Goal: Information Seeking & Learning: Find specific page/section

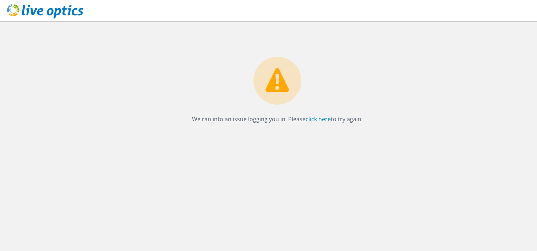
click at [23, 144] on div "We ran into an issue logging you in. Please click here to try again." at bounding box center [277, 136] width 519 height 230
click at [319, 117] on link "click here" at bounding box center [318, 119] width 25 height 8
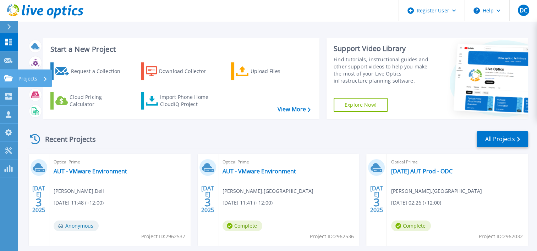
click at [12, 78] on icon at bounding box center [8, 78] width 9 height 6
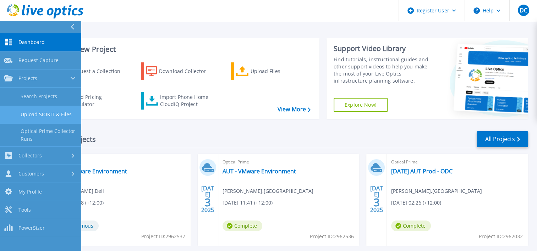
click at [51, 106] on link "Upload SIOKIT & Files" at bounding box center [40, 115] width 81 height 18
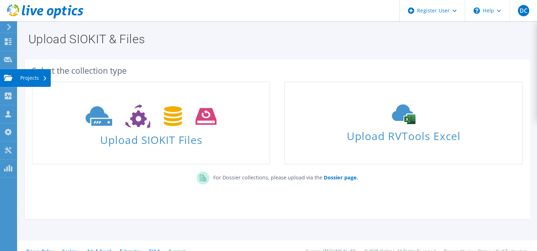
click at [10, 79] on use at bounding box center [8, 78] width 9 height 6
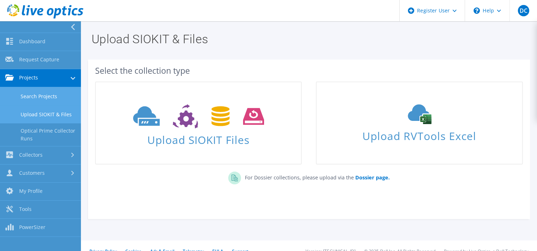
click at [53, 101] on link "Search Projects" at bounding box center [40, 96] width 81 height 18
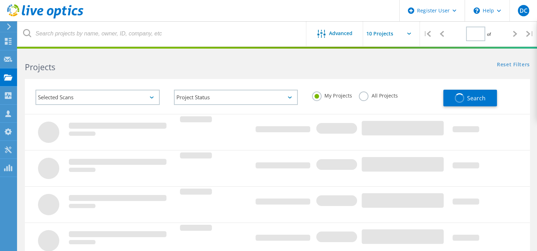
type input "1"
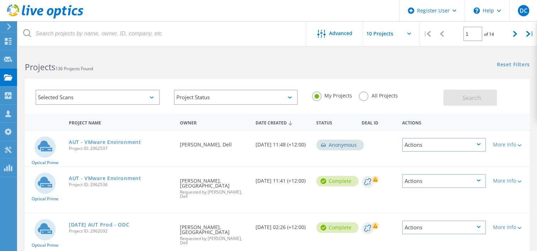
click at [366, 97] on label "All Projects" at bounding box center [378, 95] width 39 height 7
click at [0, 0] on input "All Projects" at bounding box center [0, 0] width 0 height 0
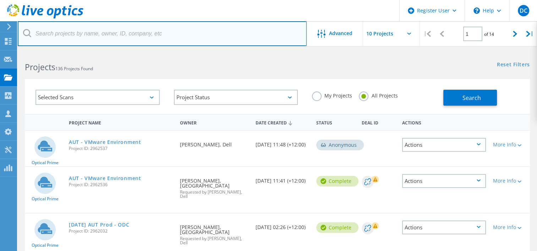
click at [248, 33] on input "text" at bounding box center [162, 33] width 289 height 25
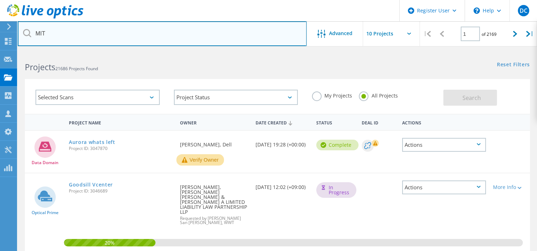
click at [226, 33] on input "MIT" at bounding box center [162, 33] width 289 height 25
type input "Manukau"
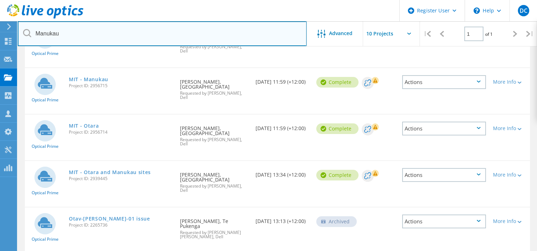
scroll to position [112, 0]
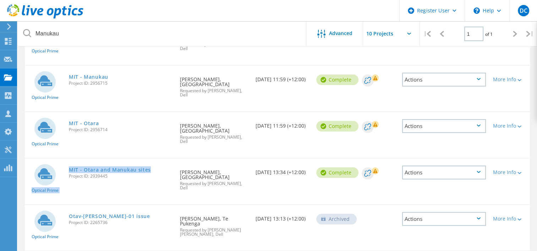
drag, startPoint x: 153, startPoint y: 158, endPoint x: 64, endPoint y: 158, distance: 89.4
click at [64, 159] on div "Optical Prime MIT - Otara and Manukau sites Project ID: 2939445 Requested By Al…" at bounding box center [277, 182] width 505 height 46
copy div "Optical Prime MIT - Otara and Manukau sites"
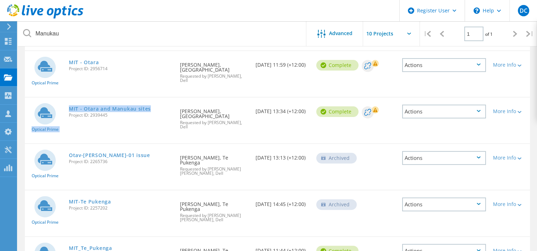
scroll to position [172, 0]
click at [121, 114] on span "Project ID: 2939445" at bounding box center [121, 116] width 104 height 4
drag, startPoint x: 111, startPoint y: 101, endPoint x: 91, endPoint y: 102, distance: 20.6
click at [91, 114] on span "Project ID: 2939445" at bounding box center [121, 116] width 104 height 4
copy span "2939445"
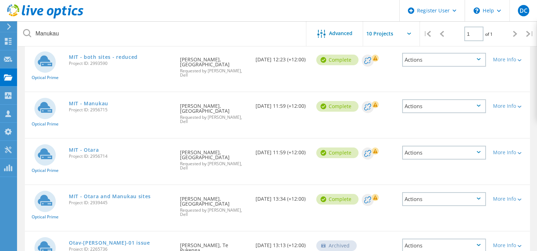
scroll to position [85, 0]
drag, startPoint x: 100, startPoint y: 139, endPoint x: 68, endPoint y: 141, distance: 31.6
click at [68, 141] on div "MIT - Otara Project ID: 2956714" at bounding box center [120, 152] width 111 height 27
copy link "MIT - Otara"
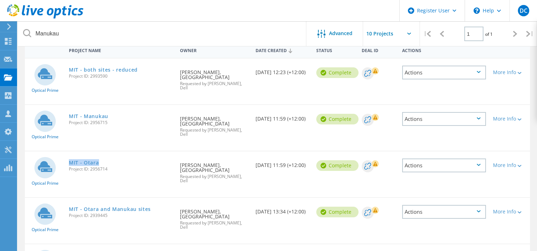
scroll to position [71, 0]
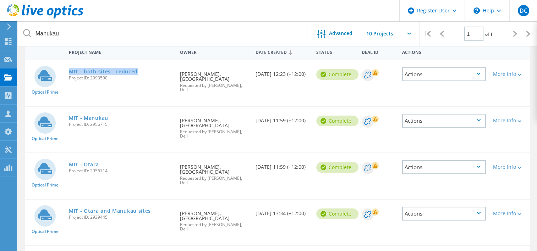
drag, startPoint x: 141, startPoint y: 71, endPoint x: 70, endPoint y: 70, distance: 71.0
click at [70, 70] on div "MIT - both sites - reduced Project ID: 2993590" at bounding box center [120, 73] width 111 height 27
copy link "MIT - both sites - reduced"
click at [104, 76] on span "Project ID: 2993590" at bounding box center [121, 78] width 104 height 4
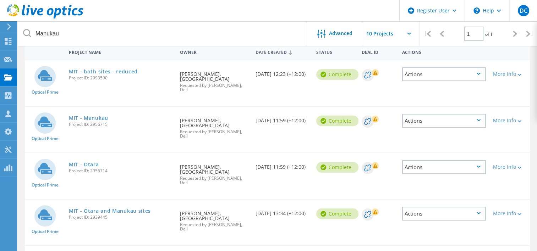
copy span "2993590"
click at [82, 209] on link "MIT - Otara and Manukau sites" at bounding box center [110, 211] width 82 height 5
